Goal: Check status

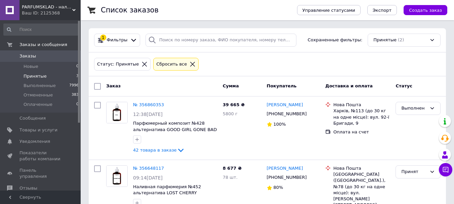
scroll to position [27, 0]
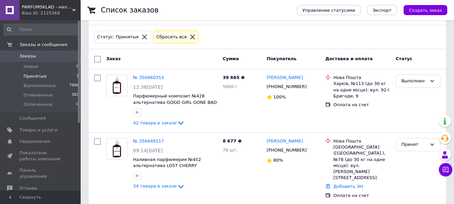
click at [43, 76] on span "Принятые" at bounding box center [35, 76] width 23 height 6
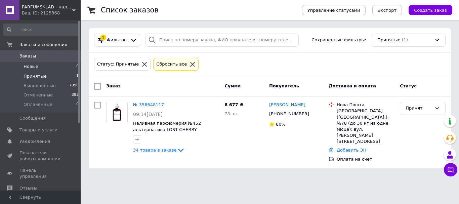
click at [46, 66] on li "Новые 0" at bounding box center [41, 66] width 83 height 9
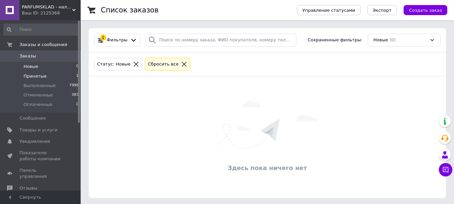
click at [39, 75] on span "Принятые" at bounding box center [35, 76] width 23 height 6
